Goal: Ask a question

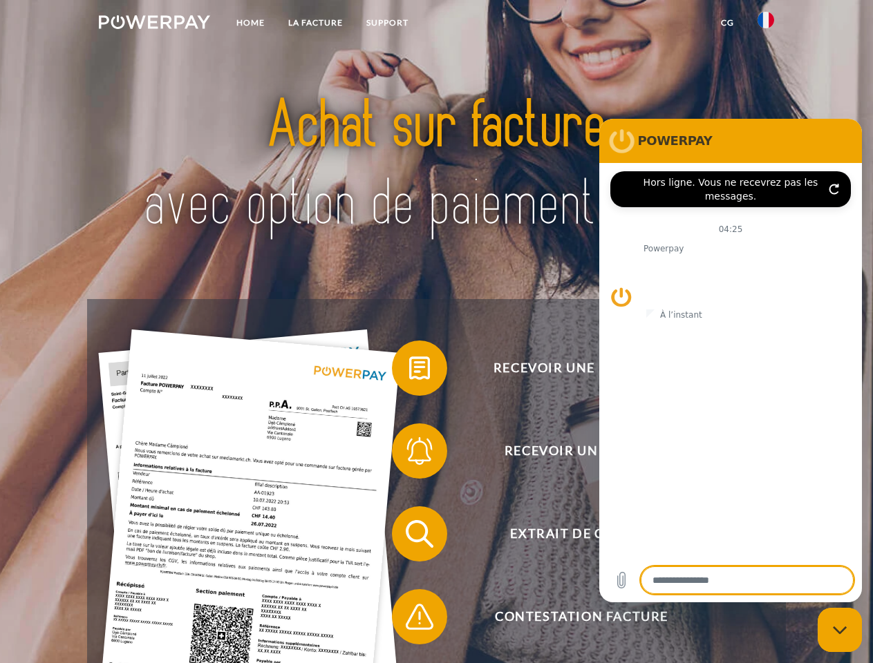
click at [154, 24] on img at bounding box center [154, 22] width 111 height 14
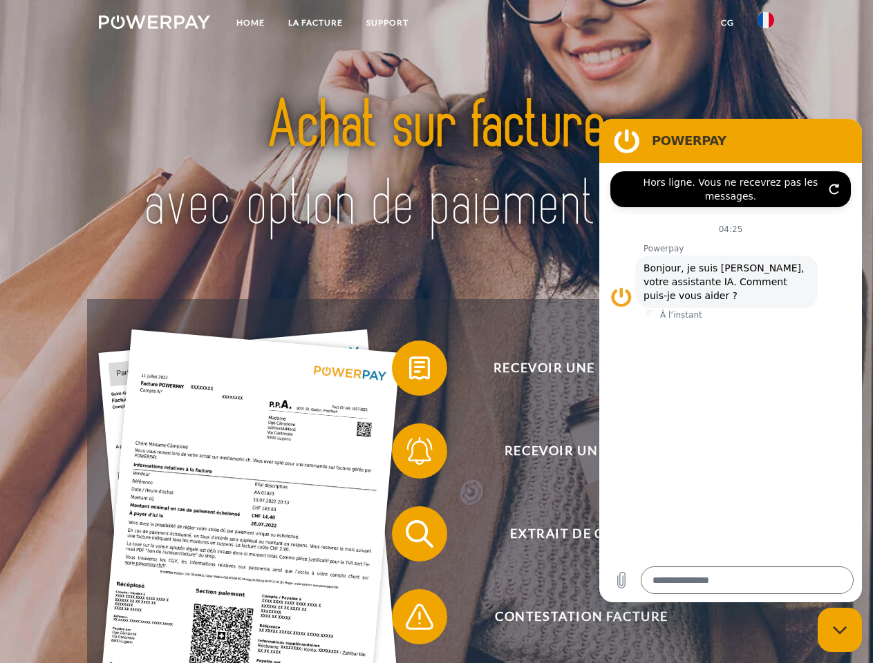
click at [766, 24] on img at bounding box center [765, 20] width 17 height 17
click at [727, 23] on link "CG" at bounding box center [727, 22] width 37 height 25
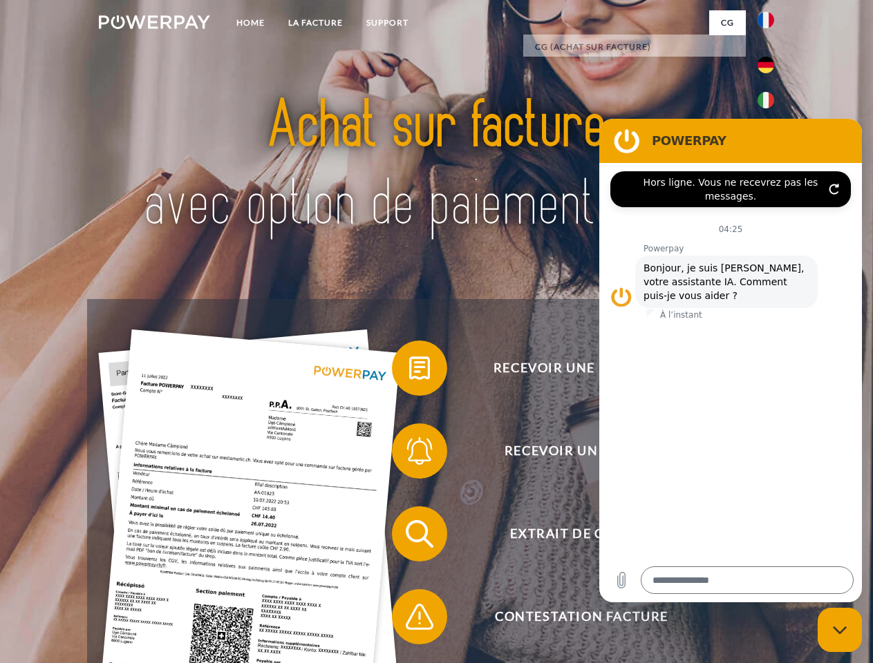
click at [409, 371] on span at bounding box center [398, 368] width 69 height 69
click at [409, 454] on span at bounding box center [398, 451] width 69 height 69
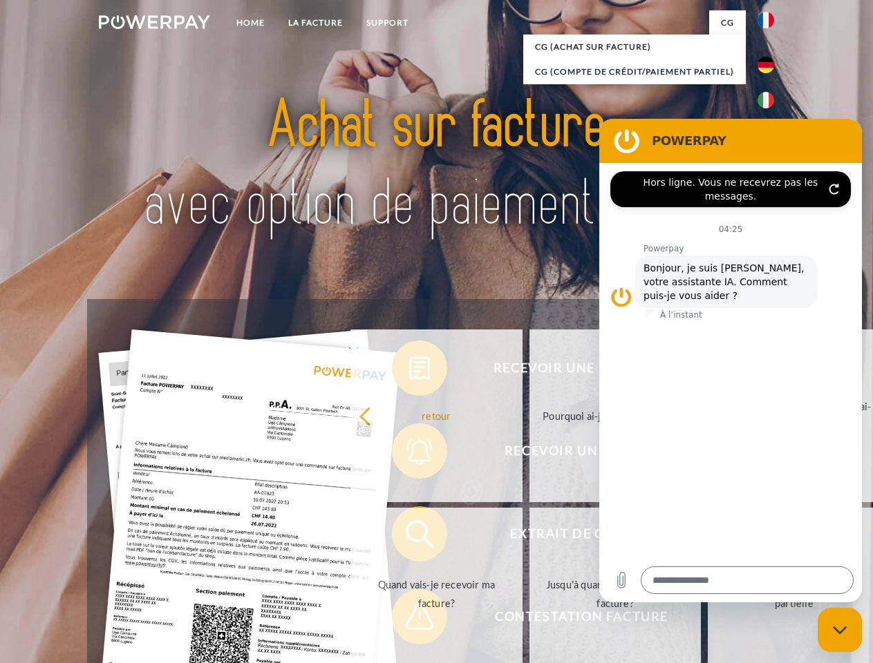
click at [529, 537] on link "Jusqu'à quand dois-je payer ma facture?" at bounding box center [615, 594] width 172 height 173
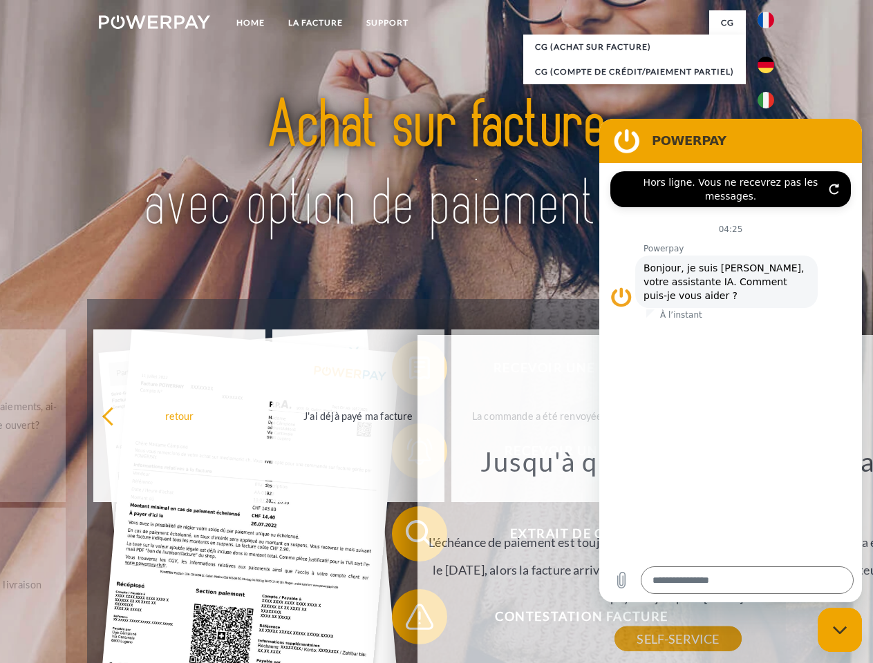
click at [426, 620] on div "Jusqu'à quand dois-je payer ma facture? L'échéance de paiement est toujours la …" at bounding box center [678, 542] width 504 height 194
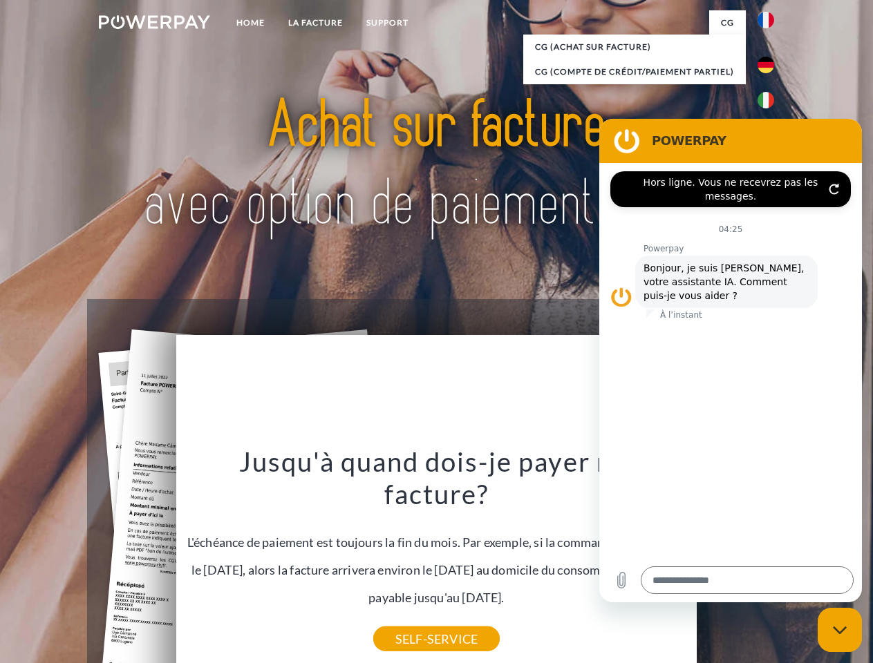
click at [840, 630] on icon "Fermer la fenêtre de messagerie" at bounding box center [840, 630] width 15 height 9
type textarea "*"
